Goal: Task Accomplishment & Management: Use online tool/utility

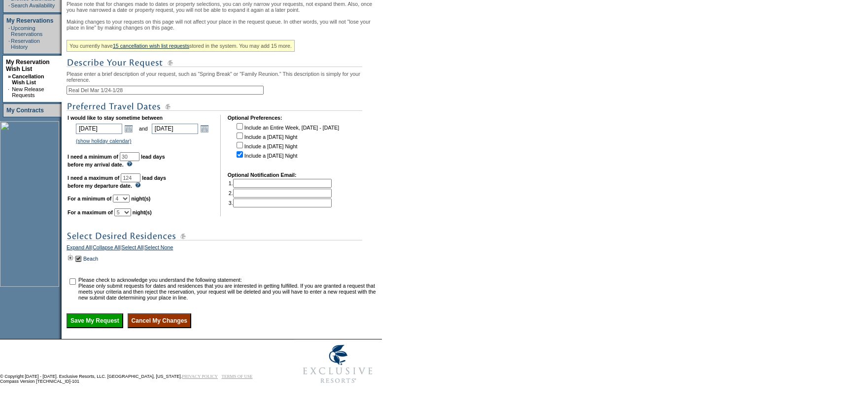
scroll to position [197, 0]
click at [70, 260] on td at bounding box center [71, 258] width 8 height 11
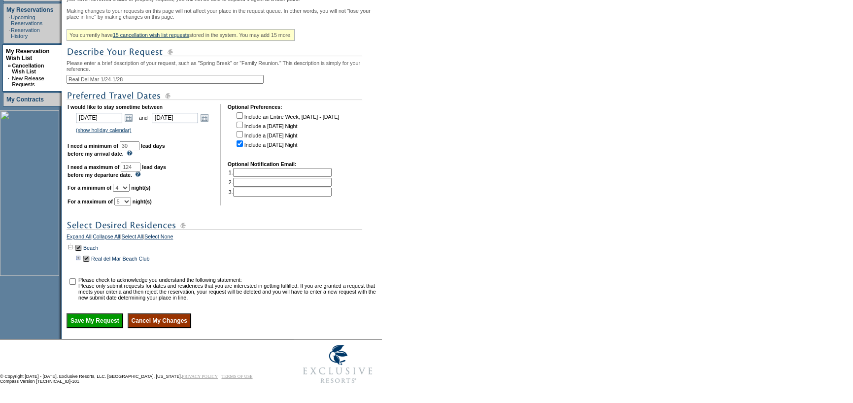
click at [78, 264] on td at bounding box center [78, 258] width 8 height 11
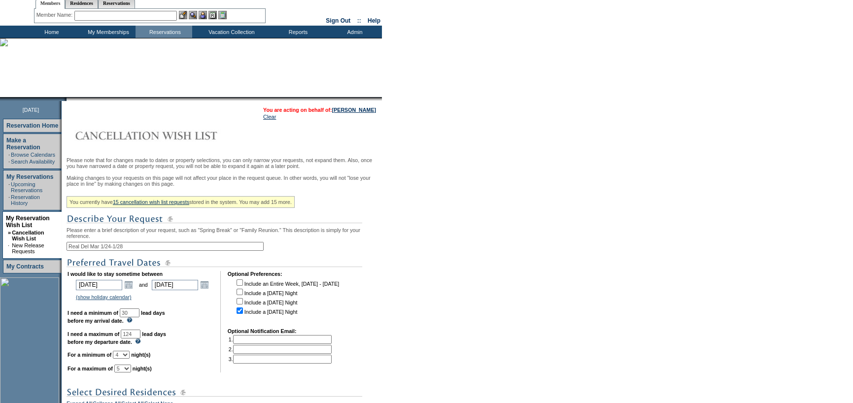
scroll to position [0, 0]
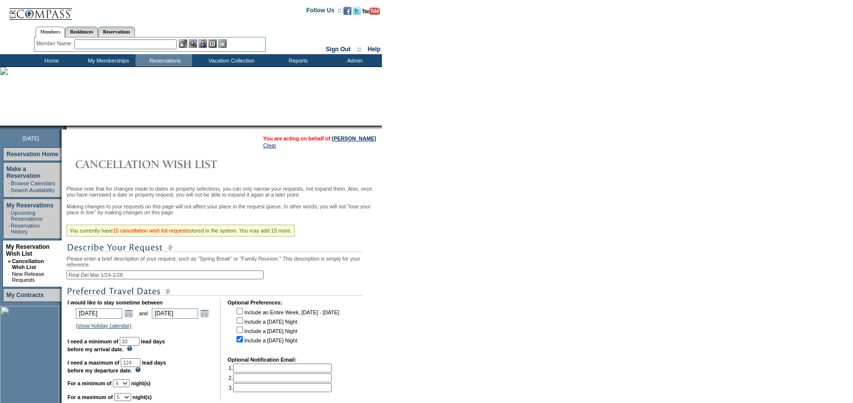
click at [178, 234] on link "15 cancellation wish list requests" at bounding box center [151, 231] width 76 height 6
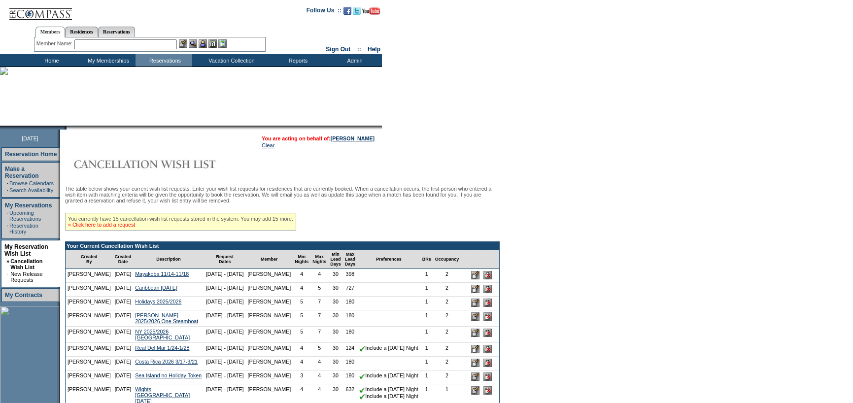
click at [135, 228] on link "» Click here to add a request" at bounding box center [101, 225] width 67 height 6
